Goal: Transaction & Acquisition: Purchase product/service

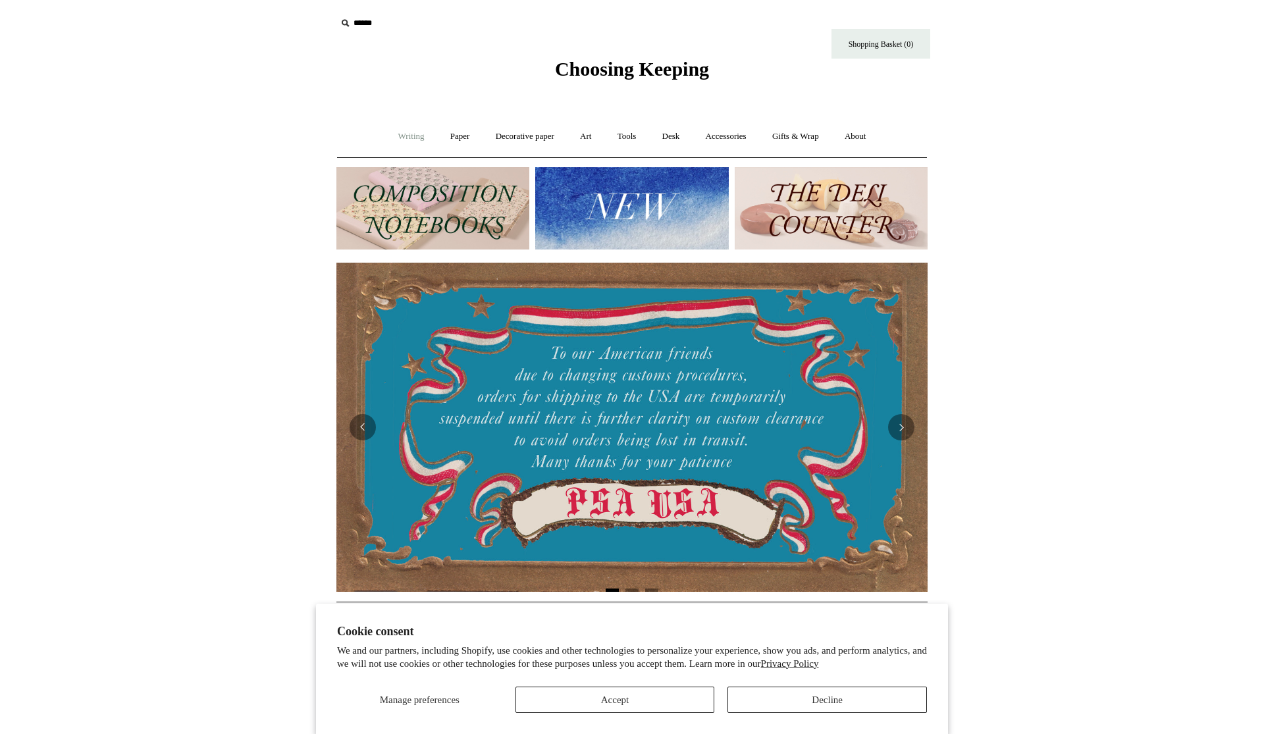
click at [417, 138] on link "Writing +" at bounding box center [411, 136] width 50 height 35
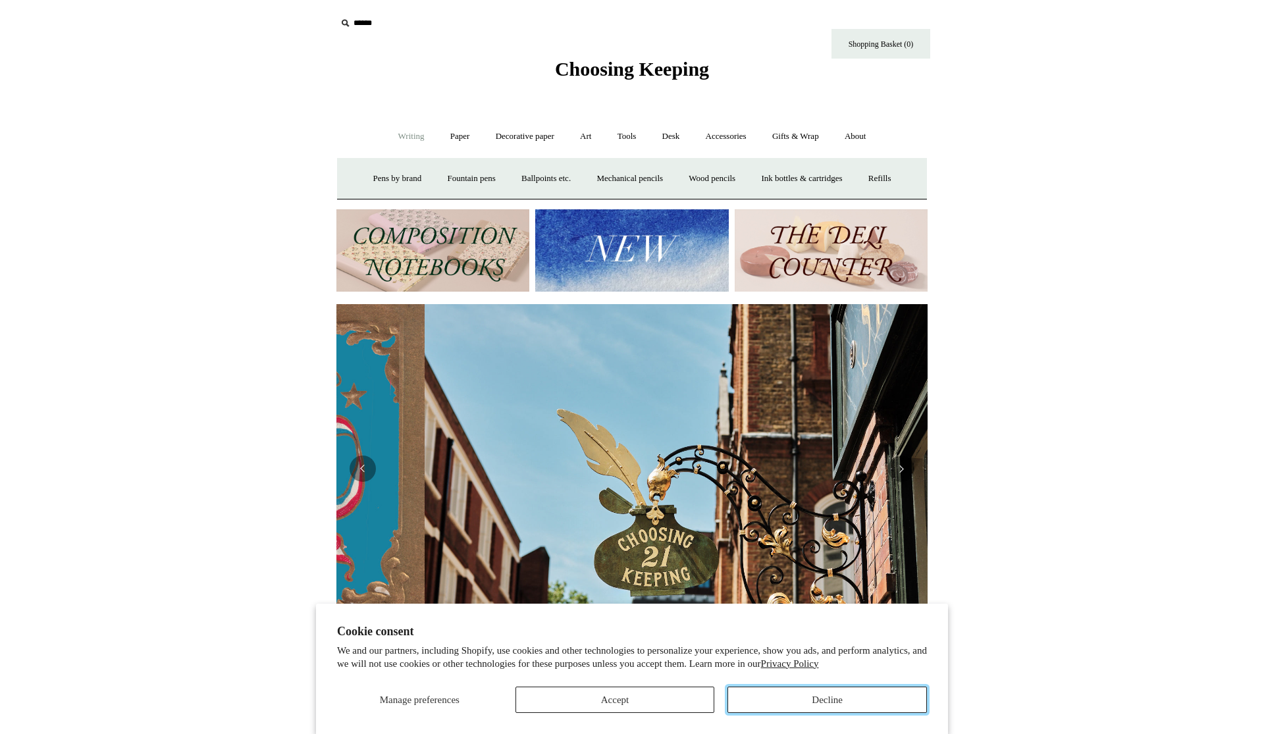
click at [868, 706] on button "Decline" at bounding box center [826, 700] width 199 height 26
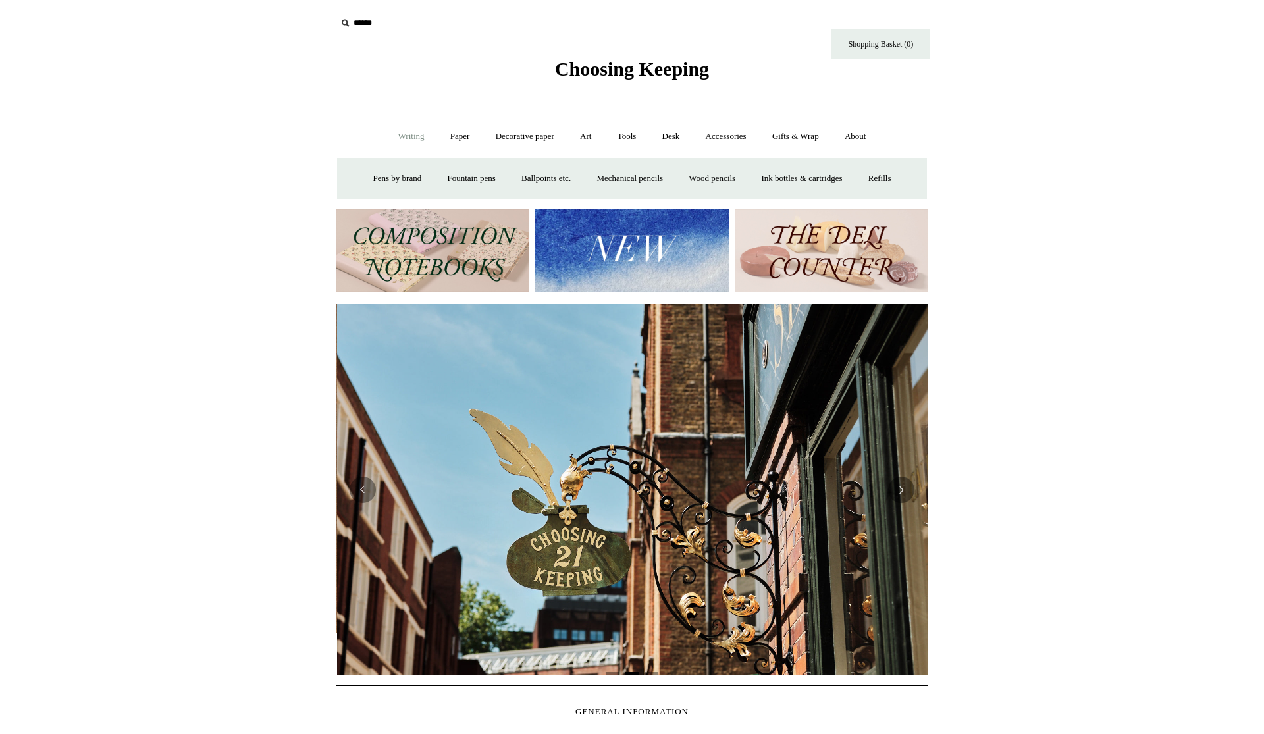
scroll to position [0, 591]
click at [864, 182] on link "Refills +" at bounding box center [880, 178] width 47 height 35
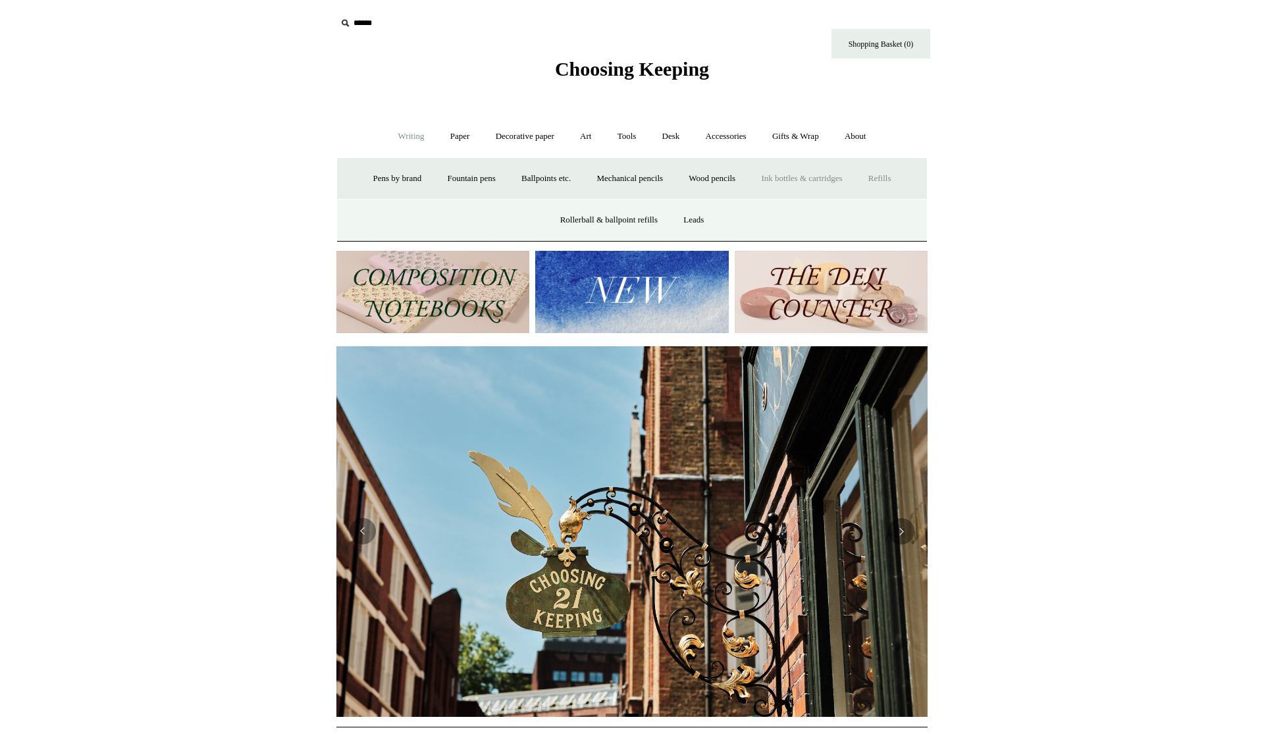
click at [810, 184] on link "Ink bottles & cartridges +" at bounding box center [801, 178] width 105 height 35
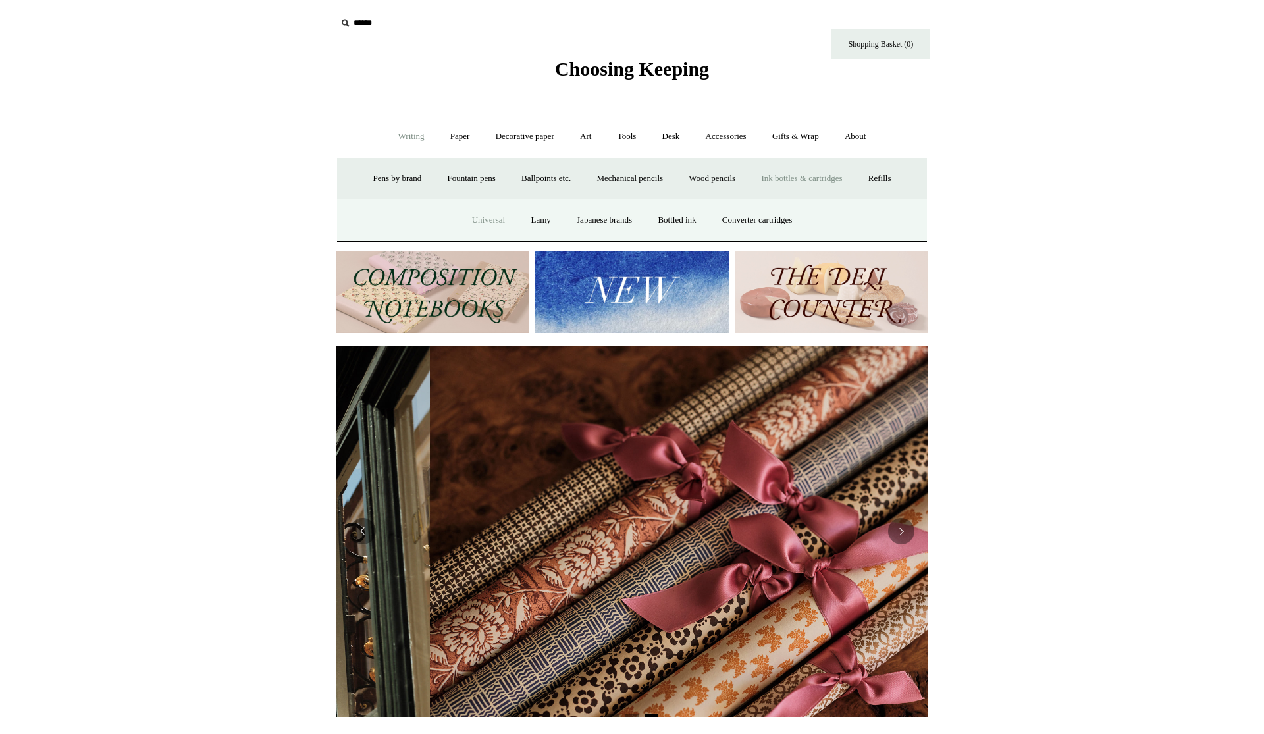
scroll to position [0, 1182]
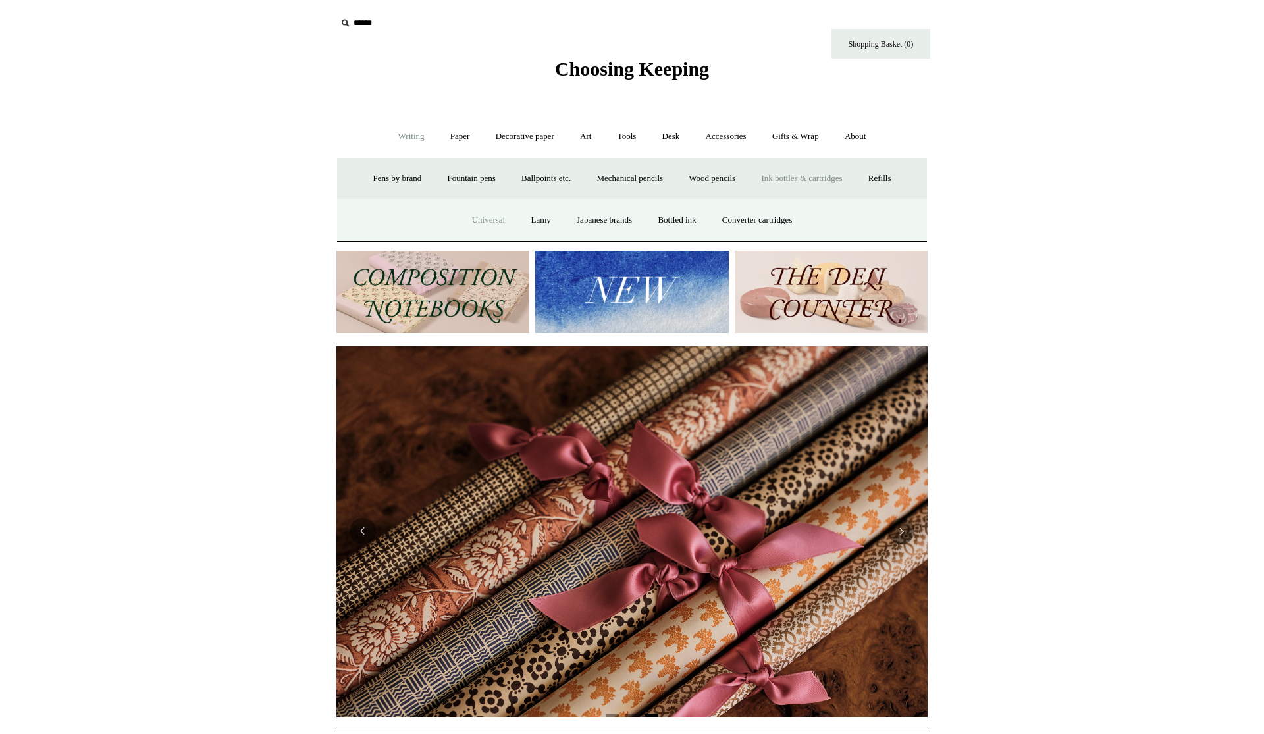
click at [479, 233] on link "Universal" at bounding box center [488, 220] width 57 height 35
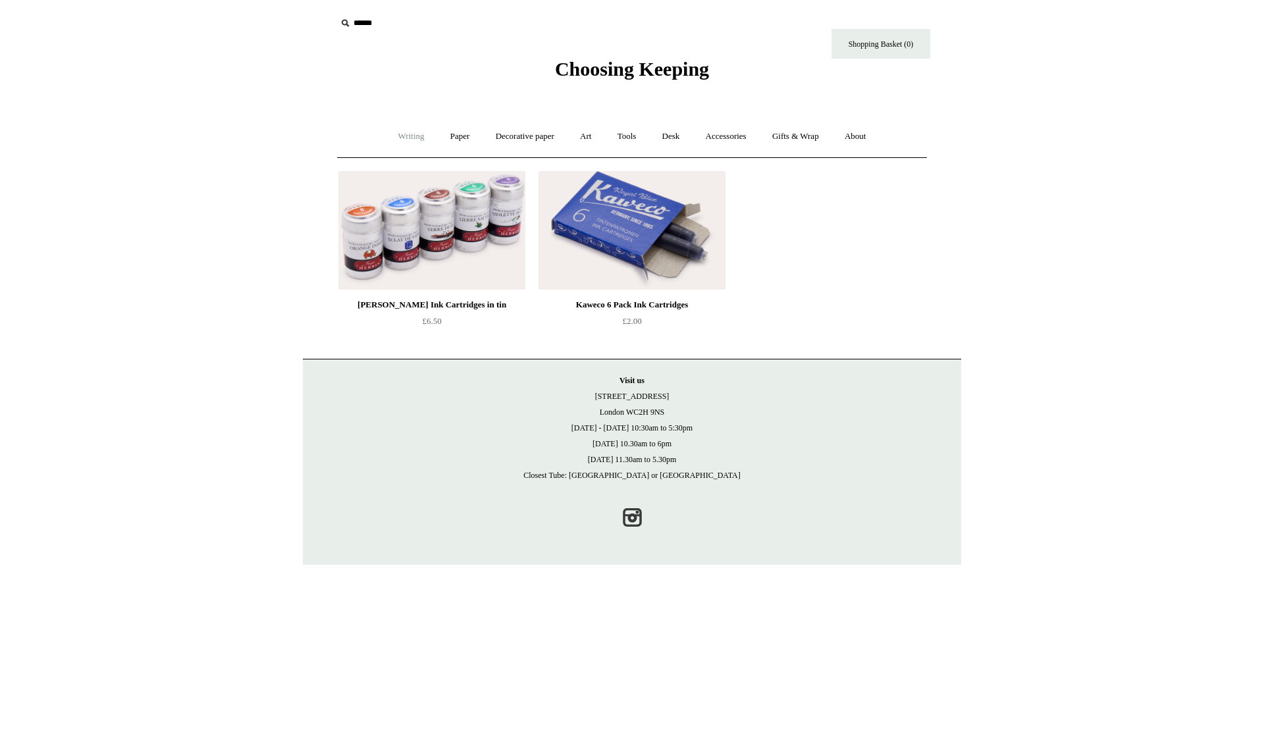
click at [394, 131] on link "Writing +" at bounding box center [411, 136] width 50 height 35
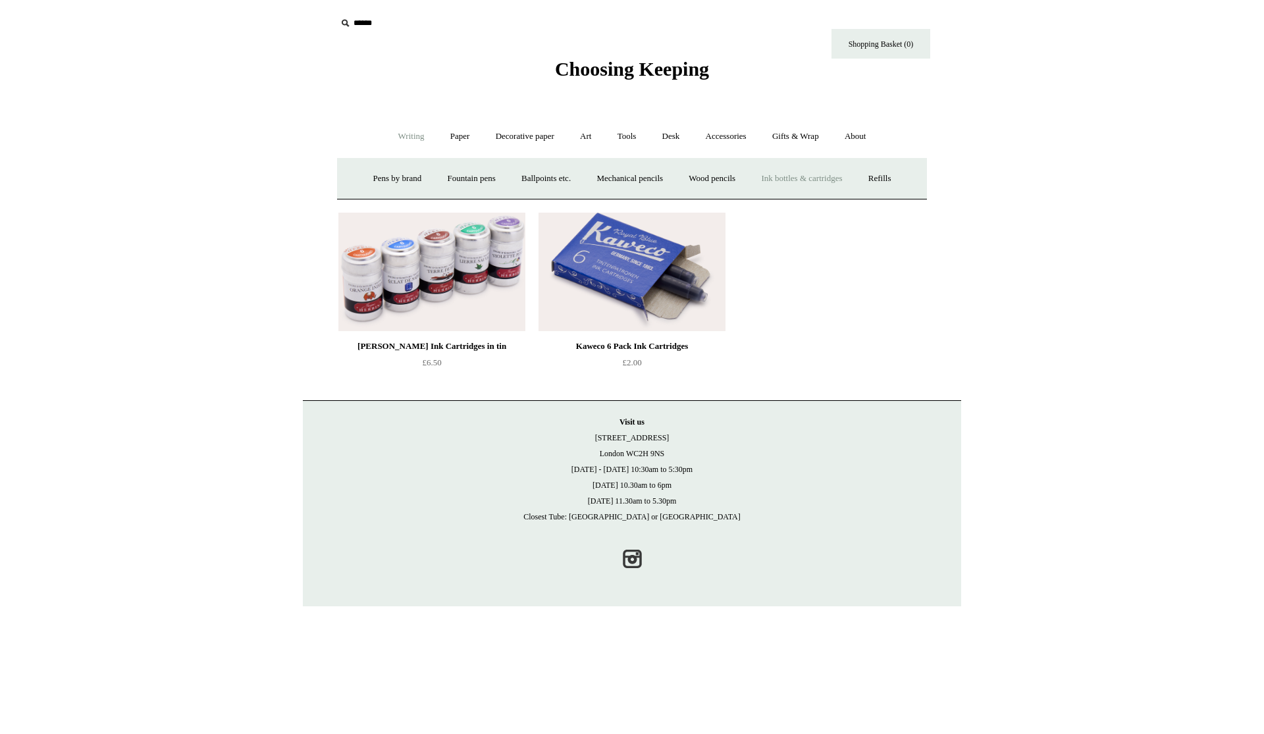
click at [776, 177] on link "Ink bottles & cartridges +" at bounding box center [801, 178] width 105 height 35
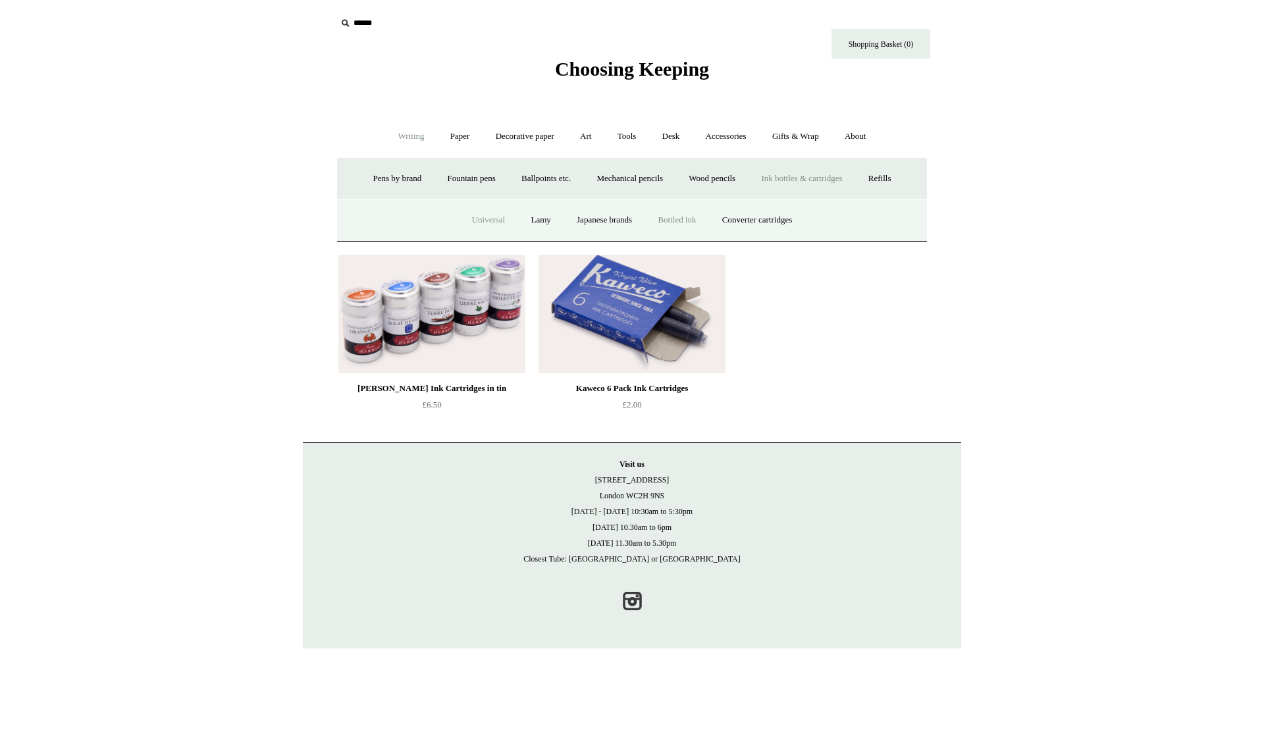
click at [660, 226] on link "Bottled ink" at bounding box center [677, 220] width 62 height 35
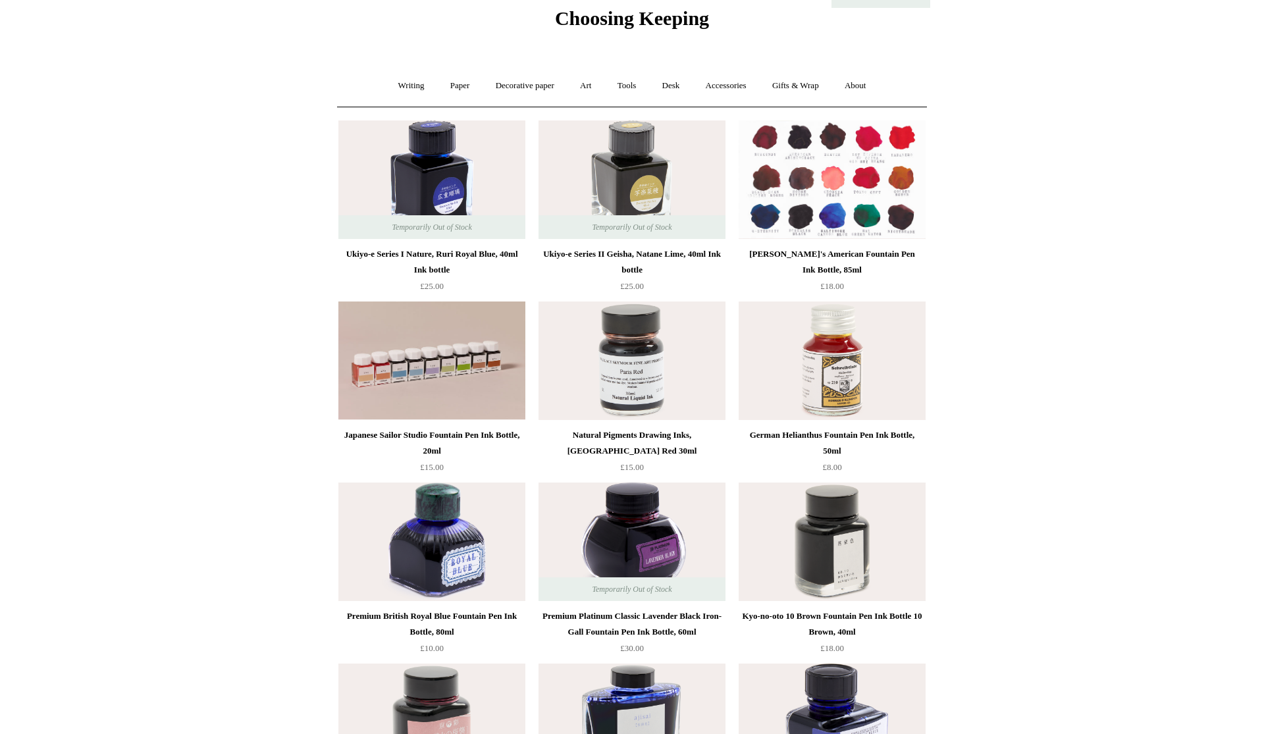
scroll to position [75, 0]
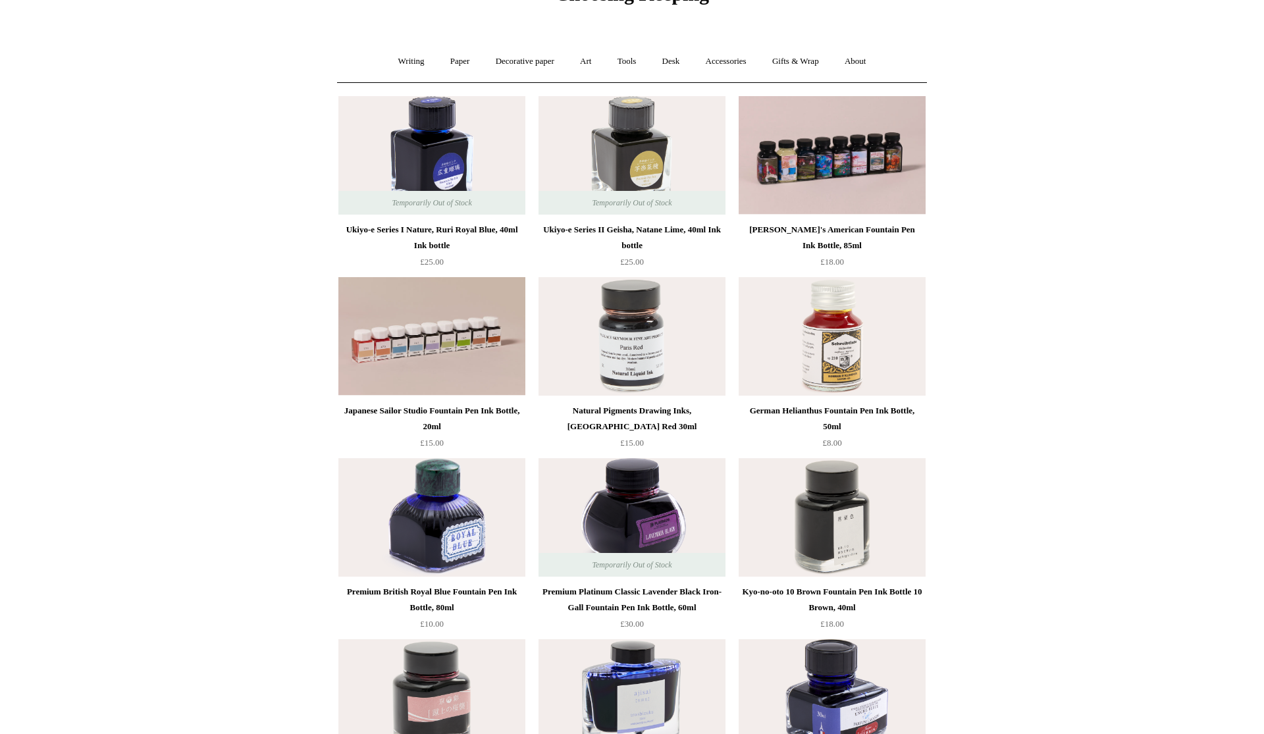
click at [415, 140] on img at bounding box center [431, 155] width 187 height 119
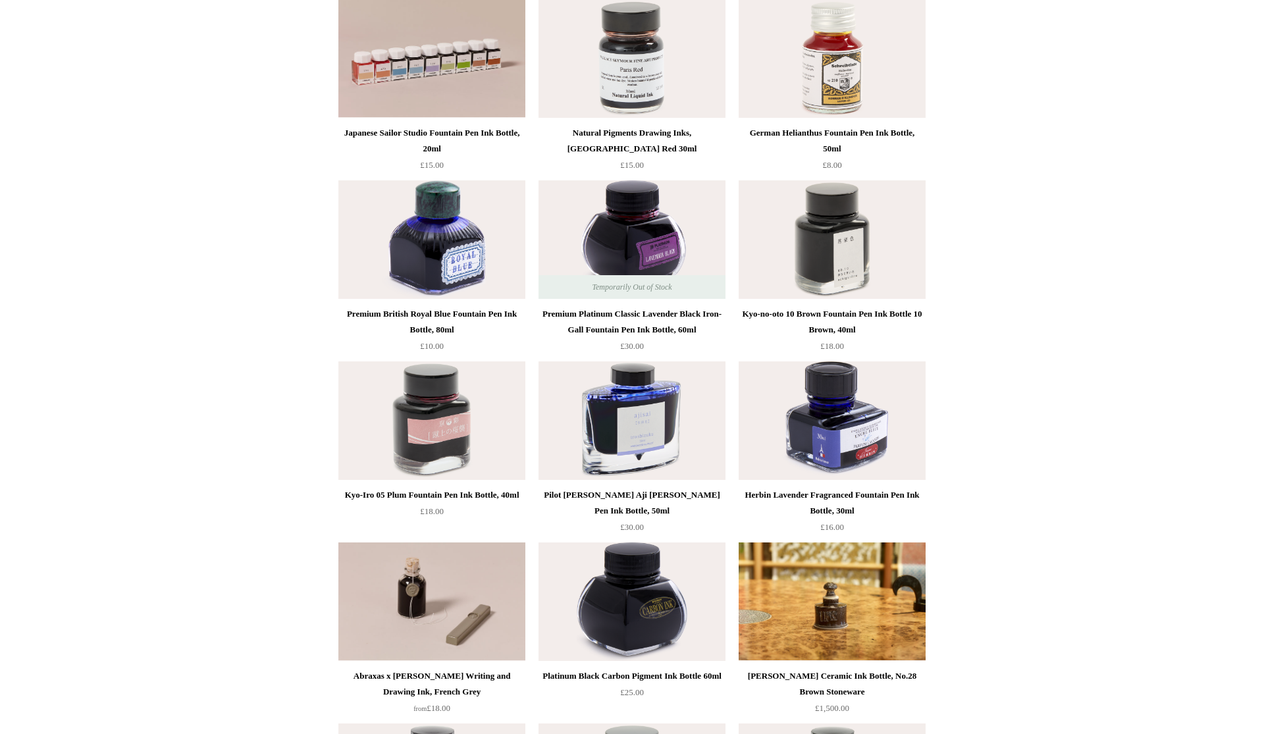
scroll to position [53, 0]
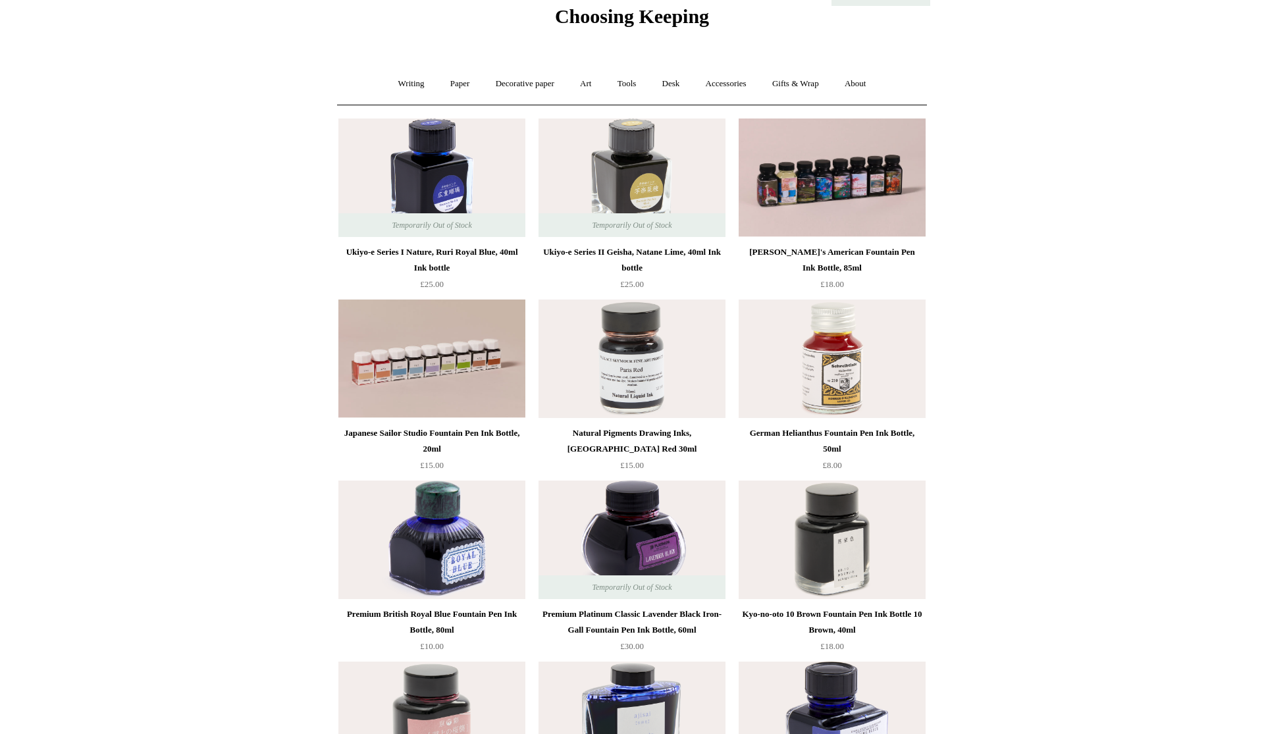
click at [433, 581] on img at bounding box center [431, 540] width 187 height 119
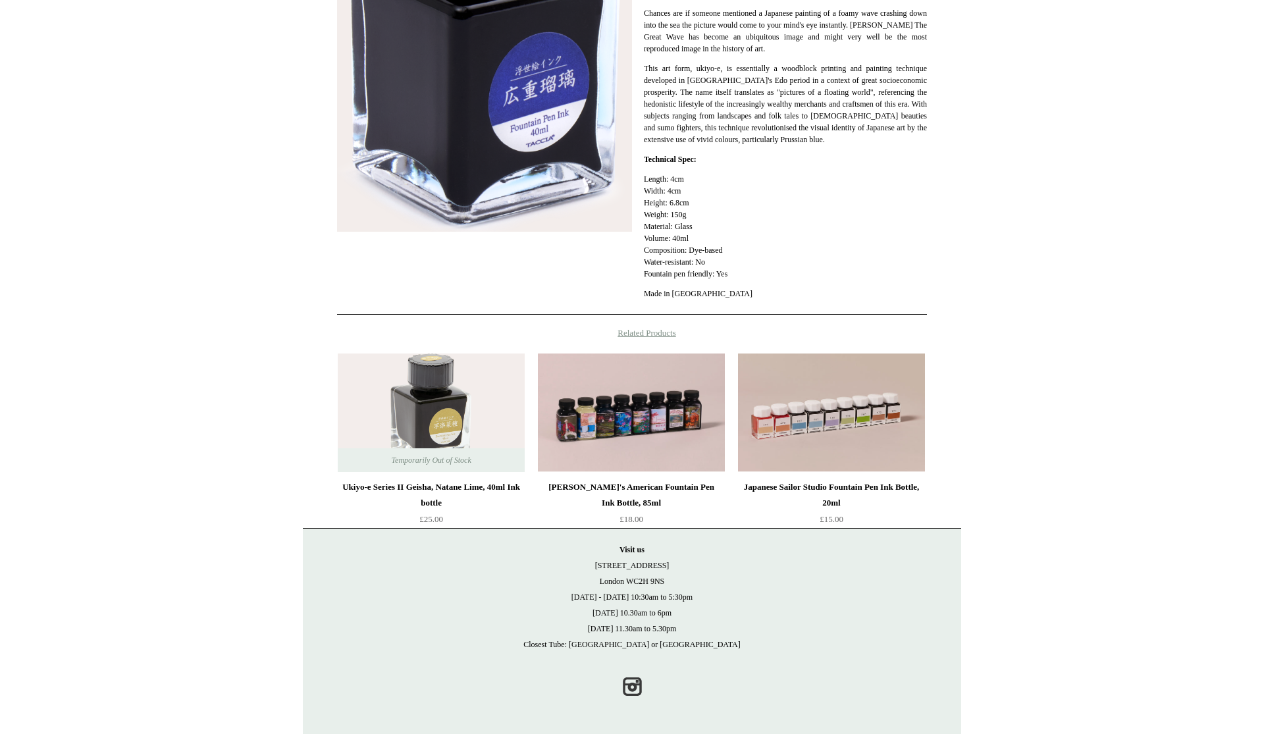
scroll to position [53, 0]
